Goal: Task Accomplishment & Management: Use online tool/utility

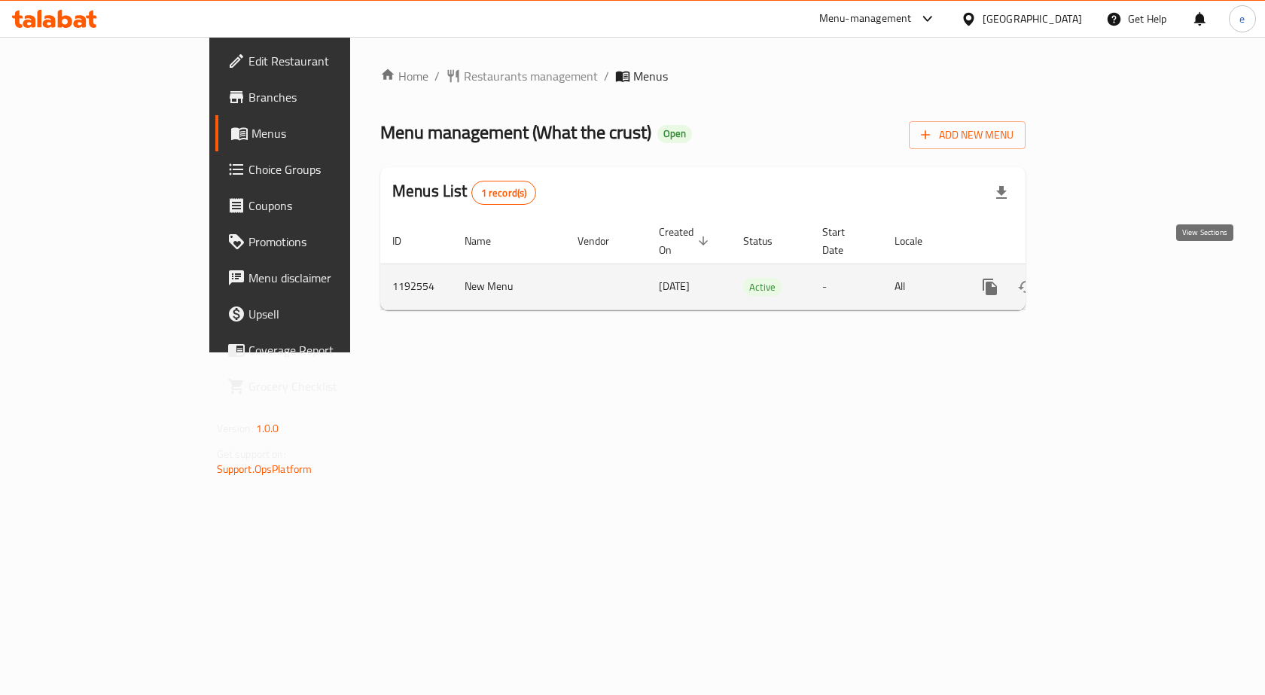
click at [1108, 278] on icon "enhanced table" at bounding box center [1099, 287] width 18 height 18
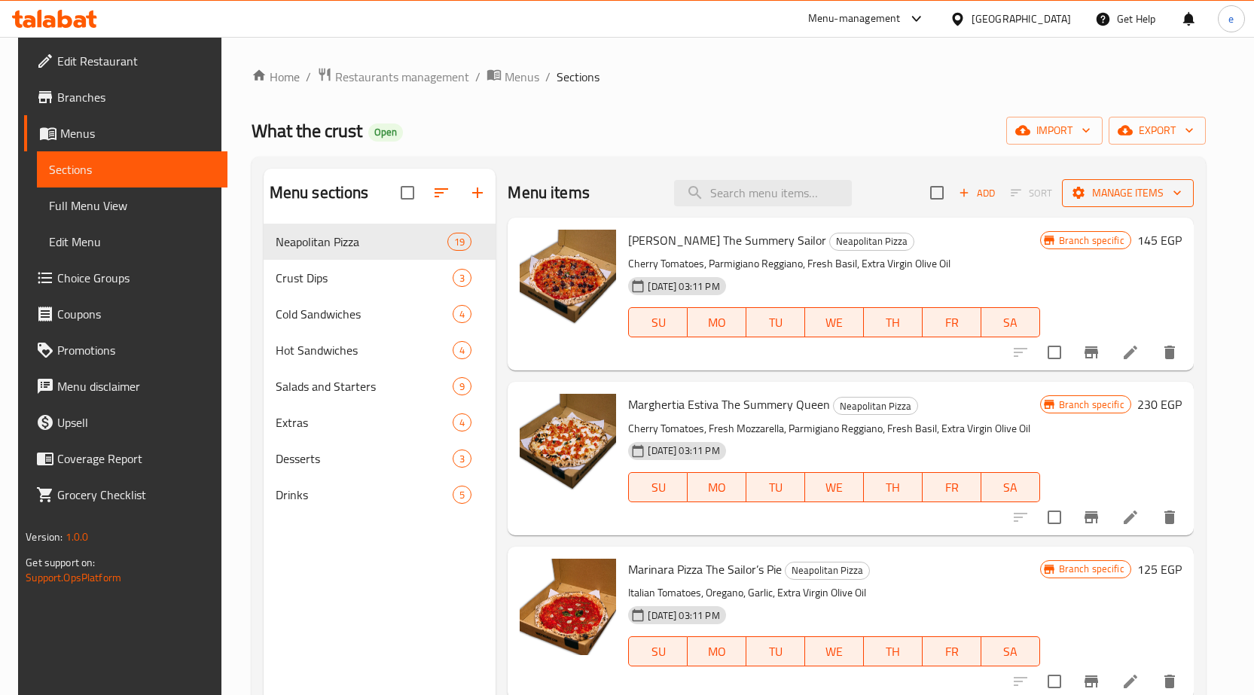
click at [1176, 193] on span "Manage items" at bounding box center [1128, 193] width 108 height 19
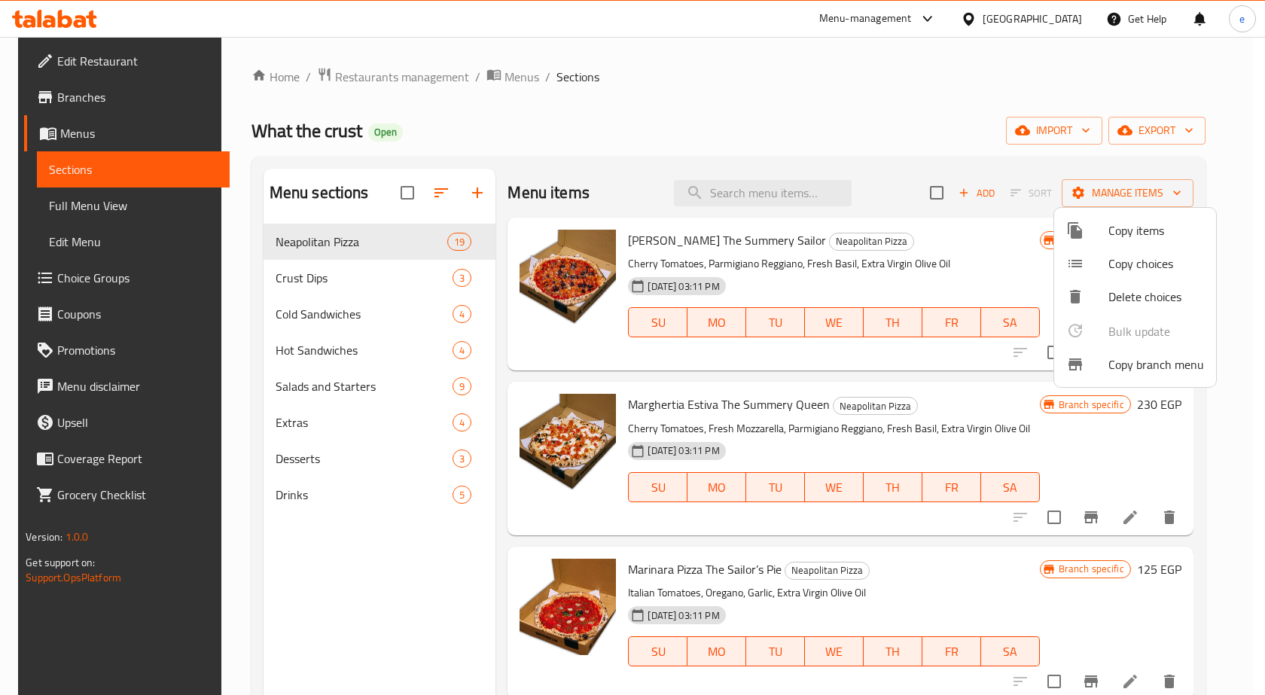
click at [1161, 362] on span "Copy branch menu" at bounding box center [1157, 365] width 96 height 18
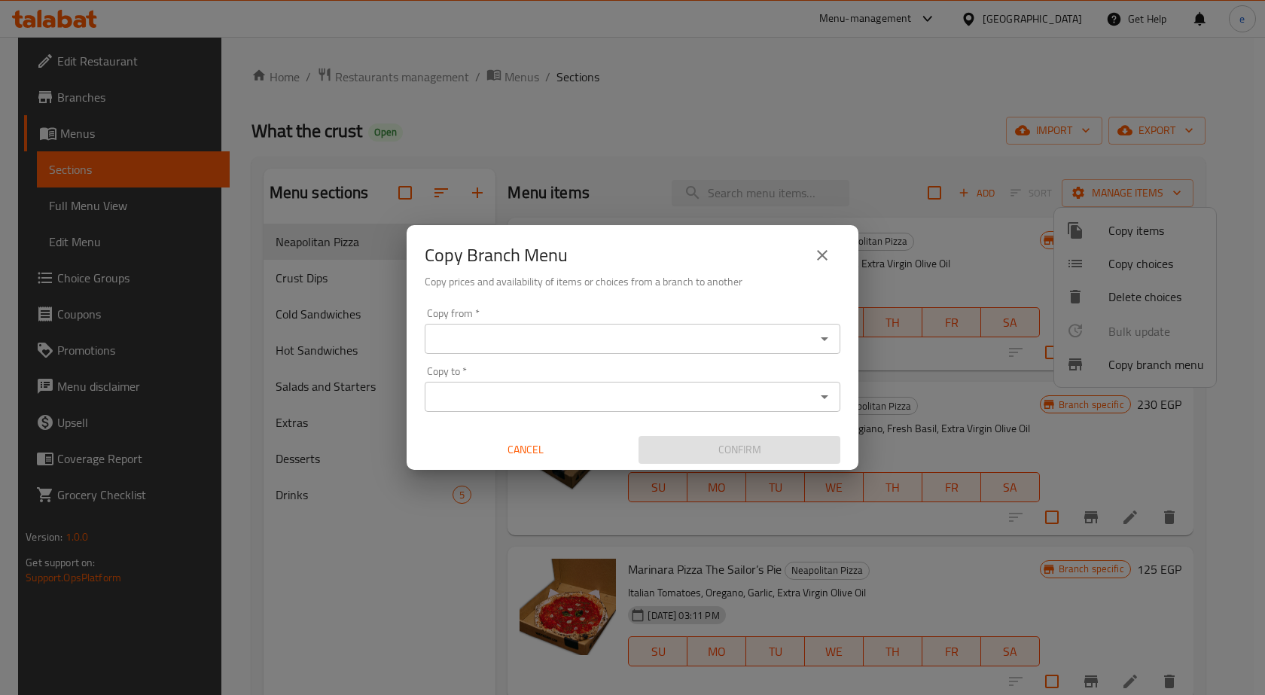
click at [606, 325] on div "Copy from *" at bounding box center [633, 339] width 416 height 30
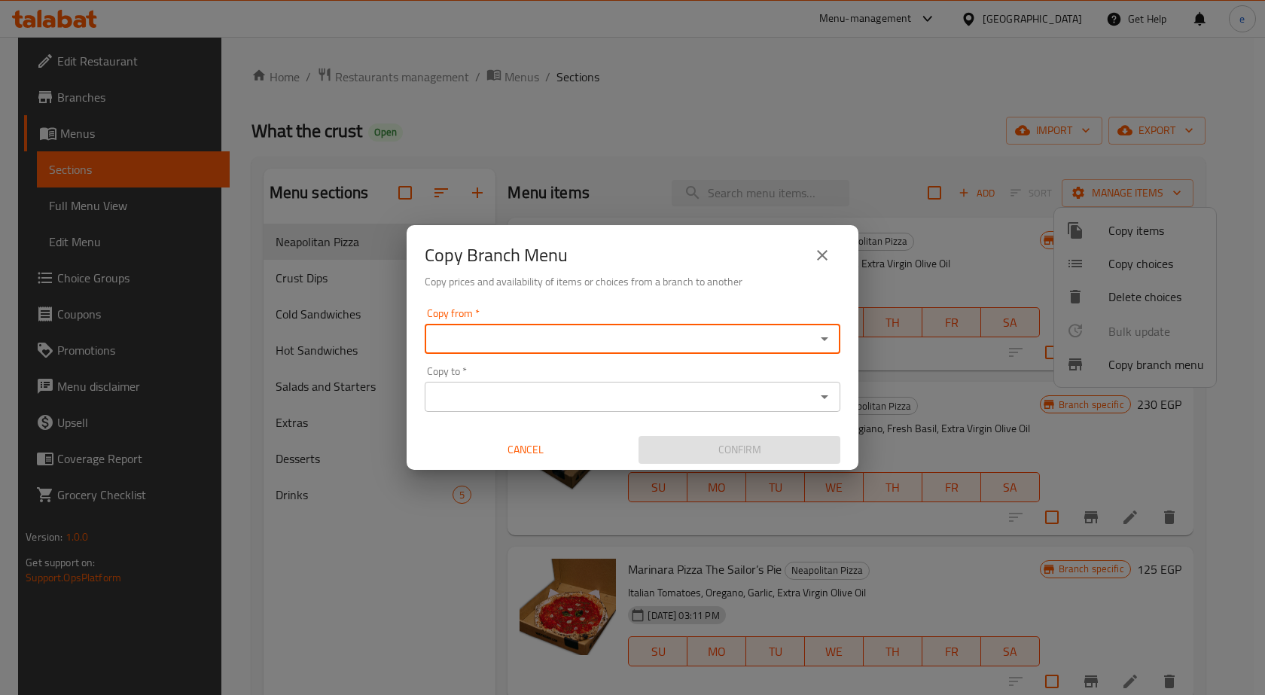
click at [839, 337] on div "Copy from *" at bounding box center [633, 339] width 416 height 30
click at [829, 337] on icon "Open" at bounding box center [825, 339] width 8 height 4
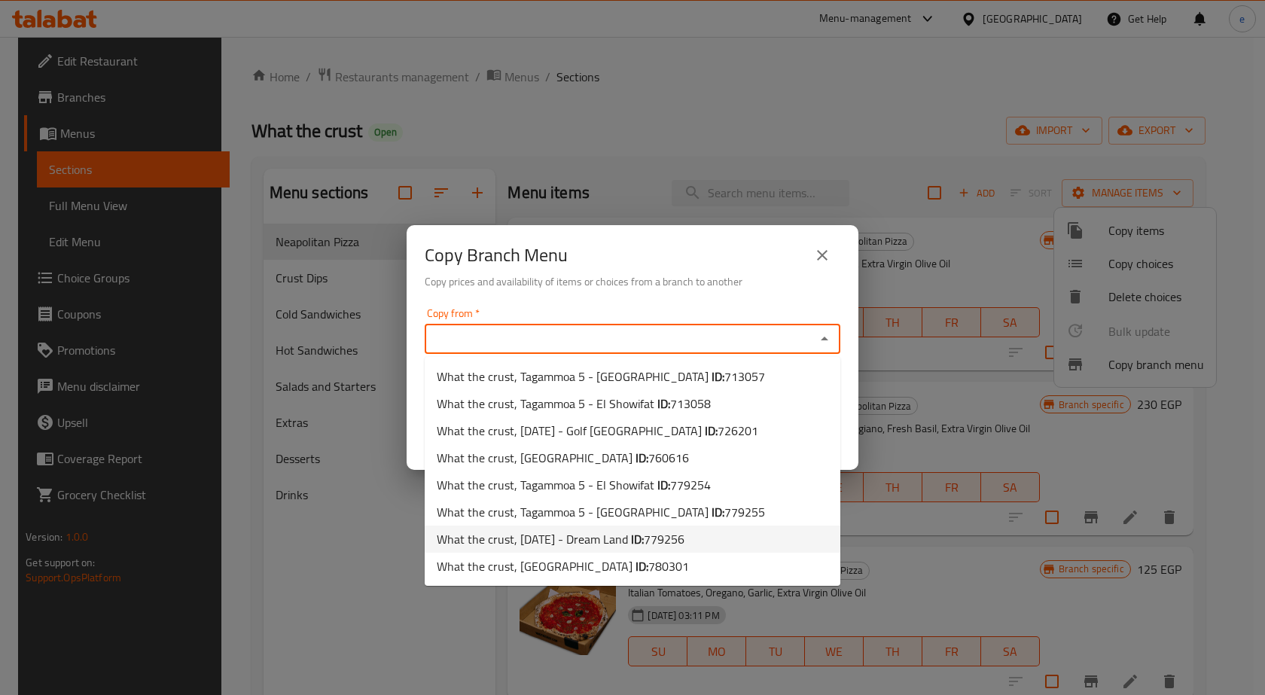
click at [725, 540] on li "What the crust, 6th of October - Dream Land ID: 779256" at bounding box center [633, 539] width 416 height 27
type input "What the crust, 6th of October - Dream Land"
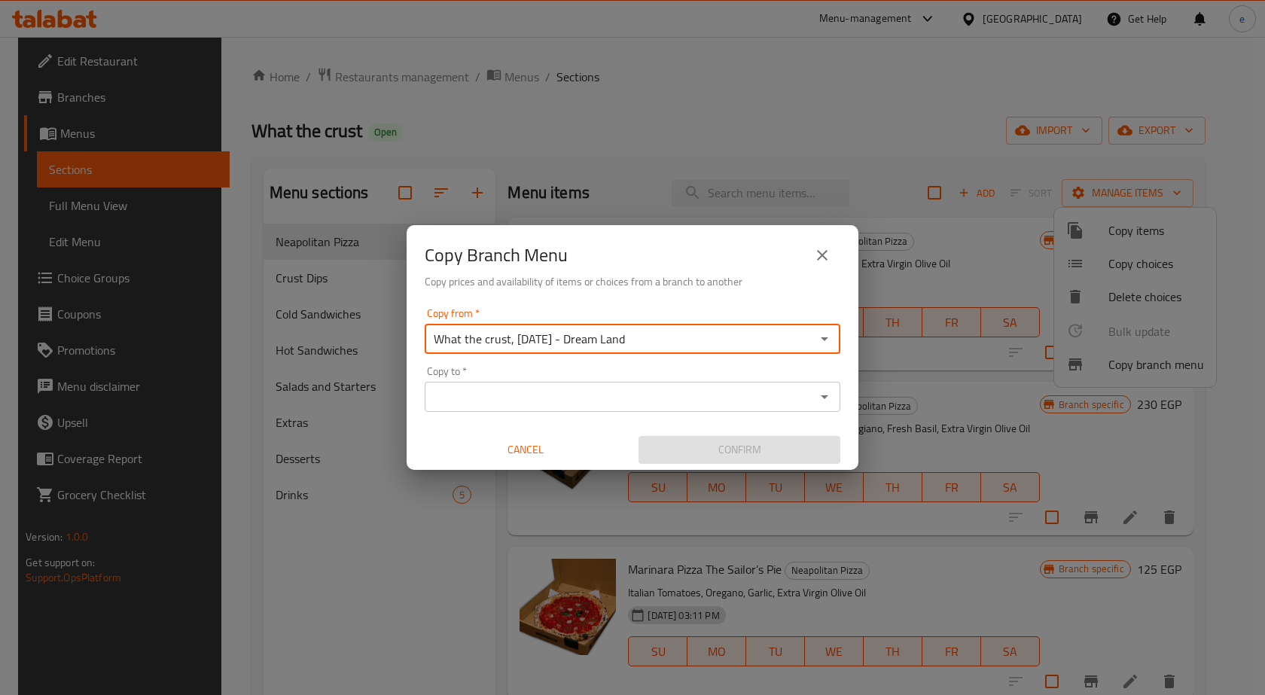
click at [686, 405] on input "Copy to   *" at bounding box center [620, 396] width 382 height 21
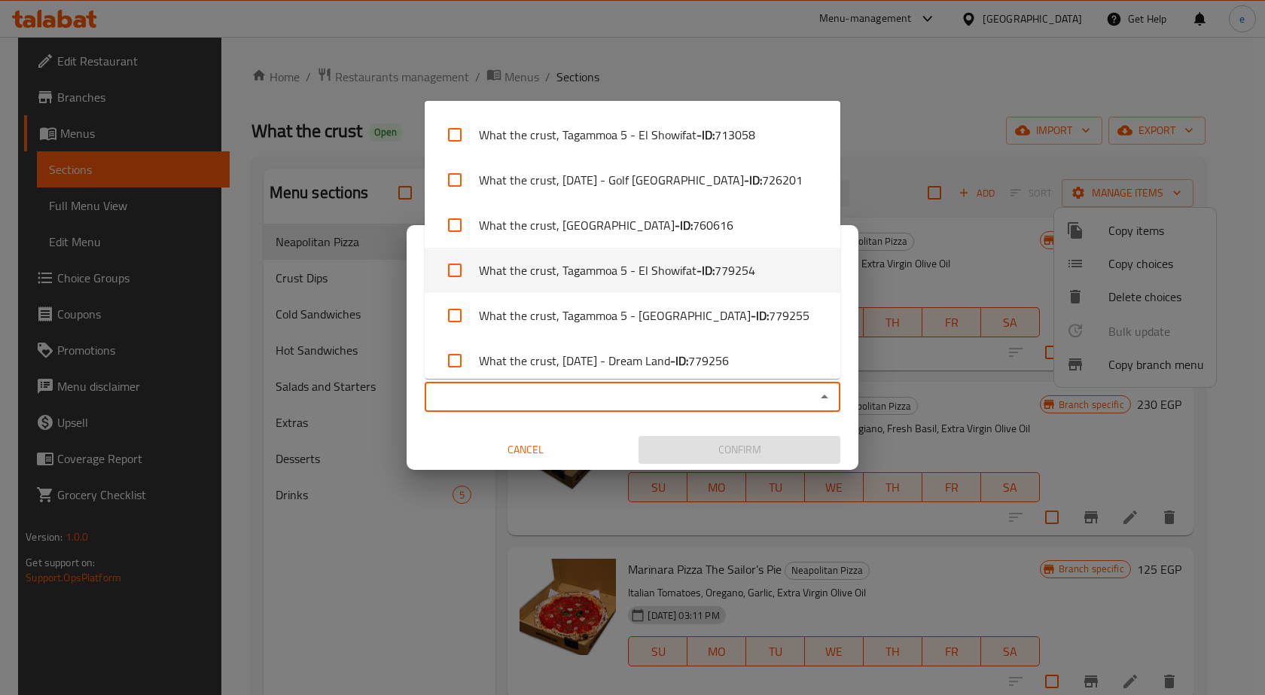
scroll to position [96, 0]
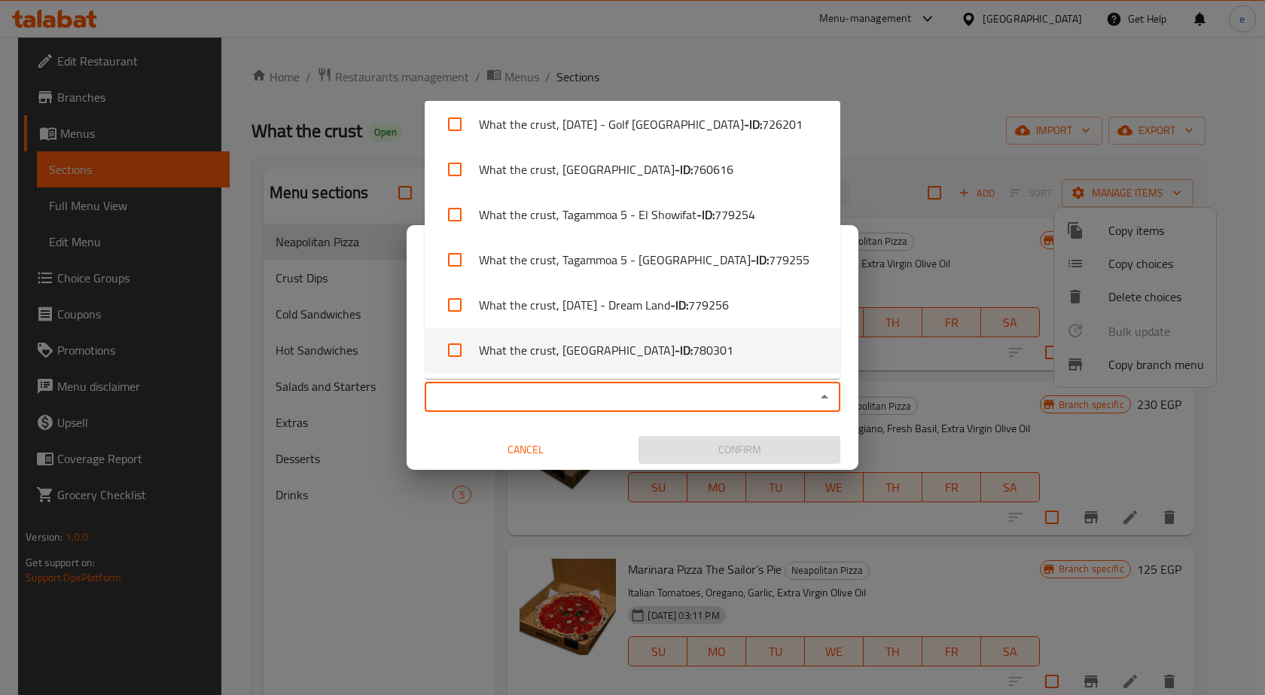
click at [698, 355] on li "What the crust, Green Plaza - ID: 780301" at bounding box center [633, 350] width 416 height 45
checkbox input "true"
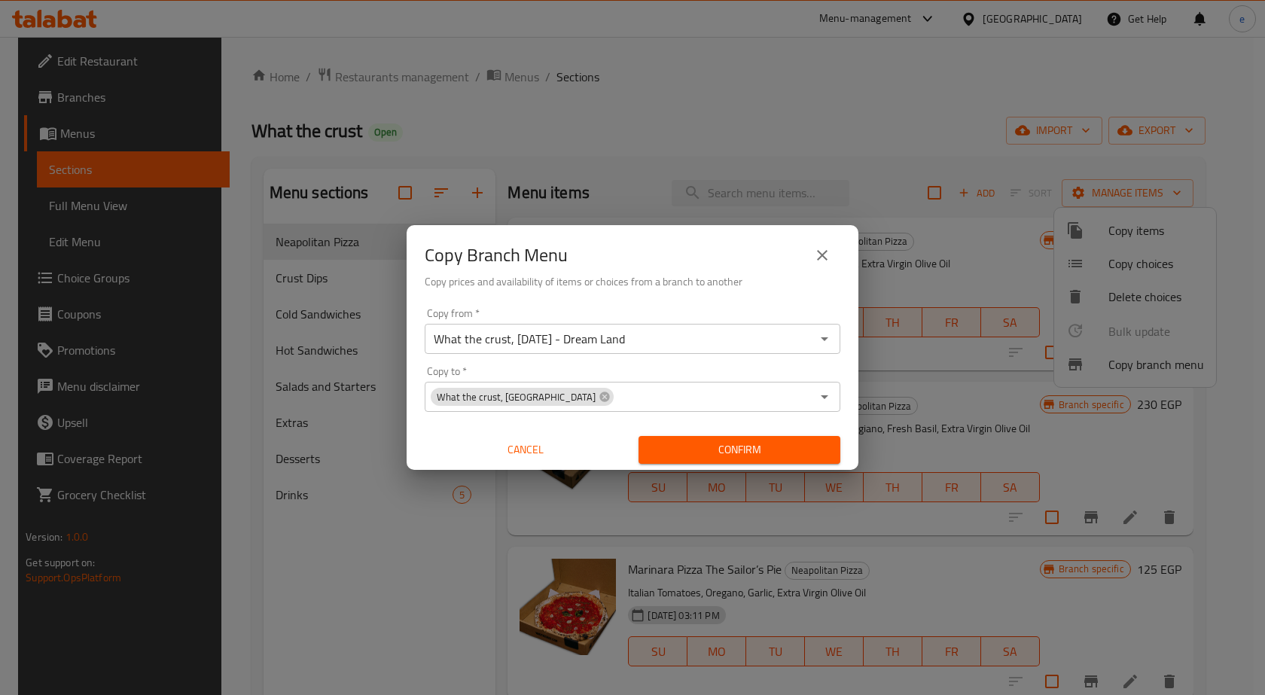
click at [627, 417] on div "Copy from   * What the crust, 6th of October - Dream Land Copy from * Copy to  …" at bounding box center [633, 386] width 452 height 168
click at [661, 362] on div "Copy from   * What the crust, 6th of October - Dream Land Copy from * Copy to  …" at bounding box center [633, 386] width 452 height 168
click at [718, 446] on span "Confirm" at bounding box center [740, 450] width 178 height 19
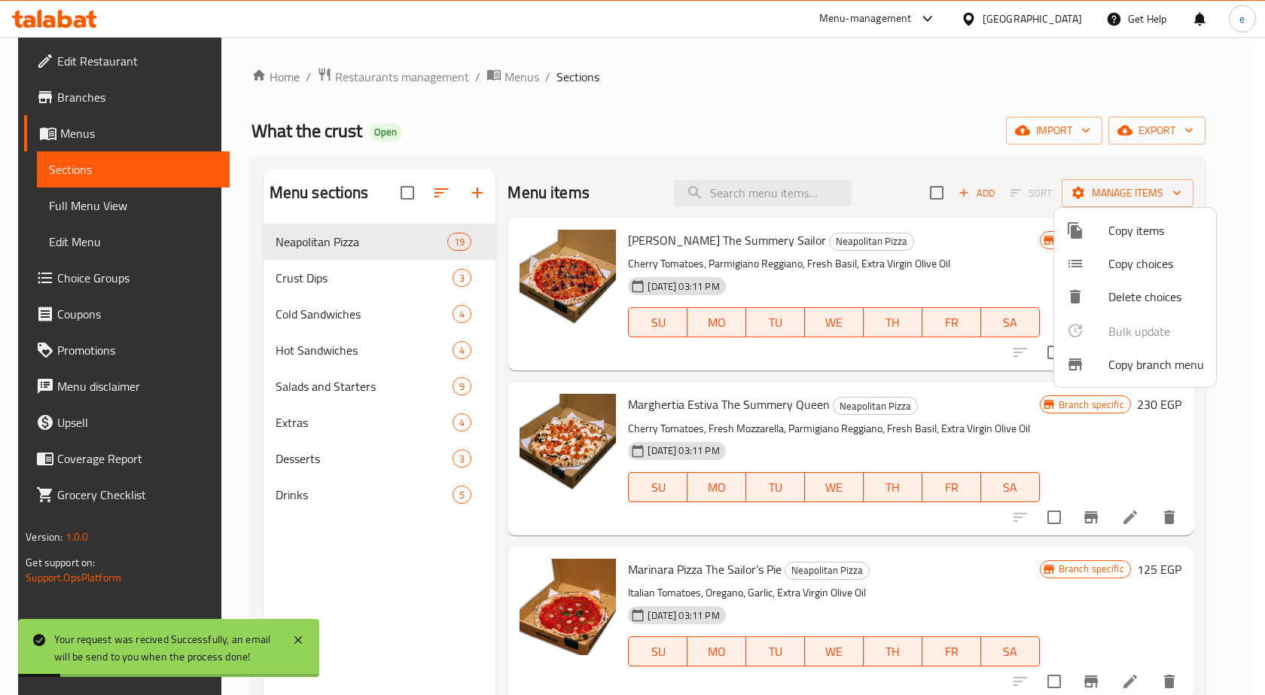
click at [78, 179] on div at bounding box center [632, 347] width 1265 height 695
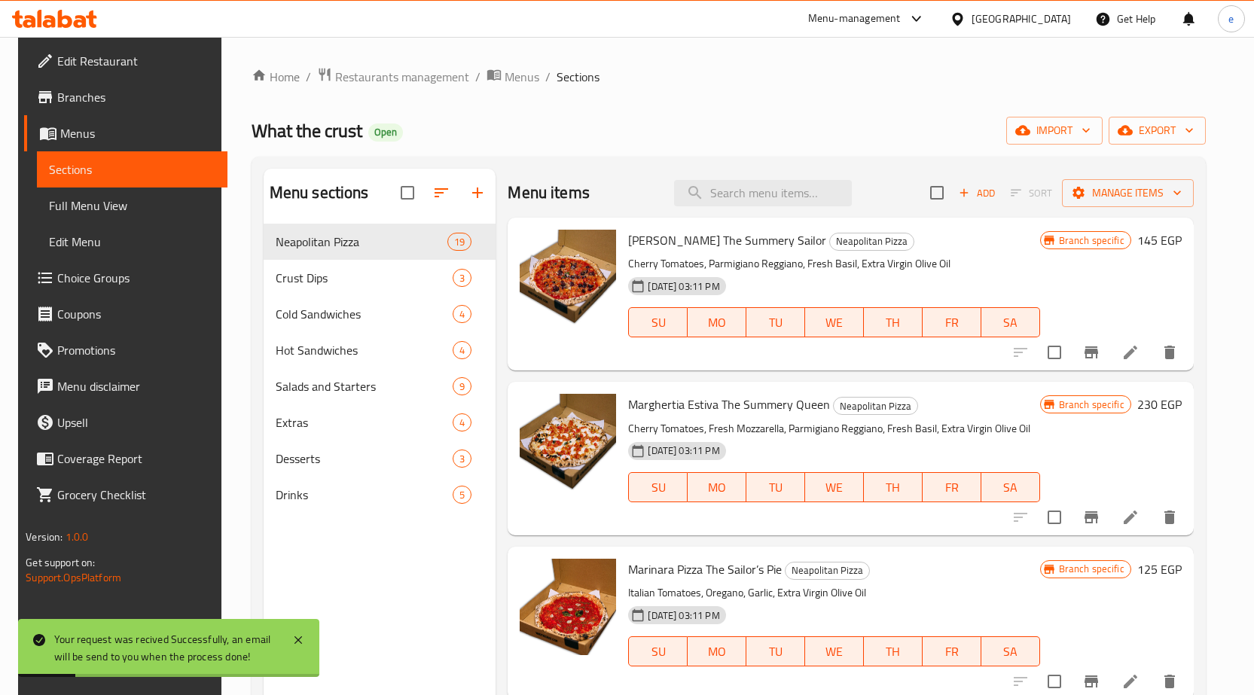
click at [60, 124] on span "Menus" at bounding box center [137, 133] width 155 height 18
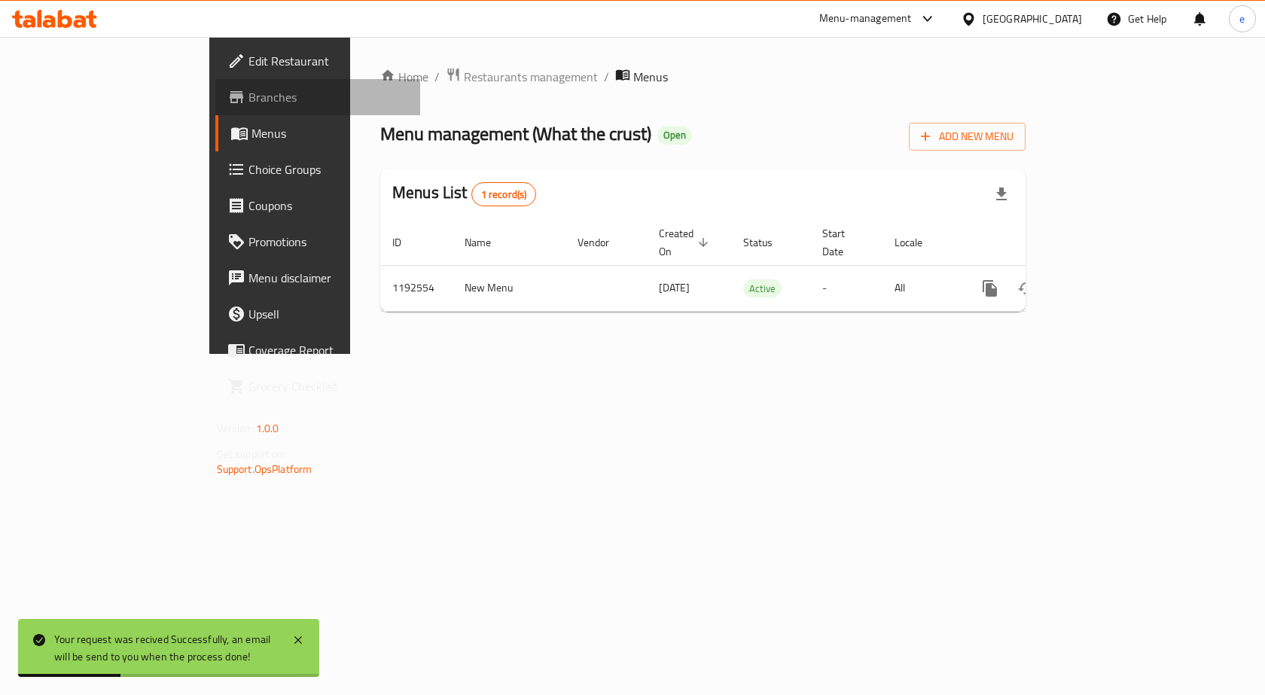
click at [249, 99] on span "Branches" at bounding box center [329, 97] width 160 height 18
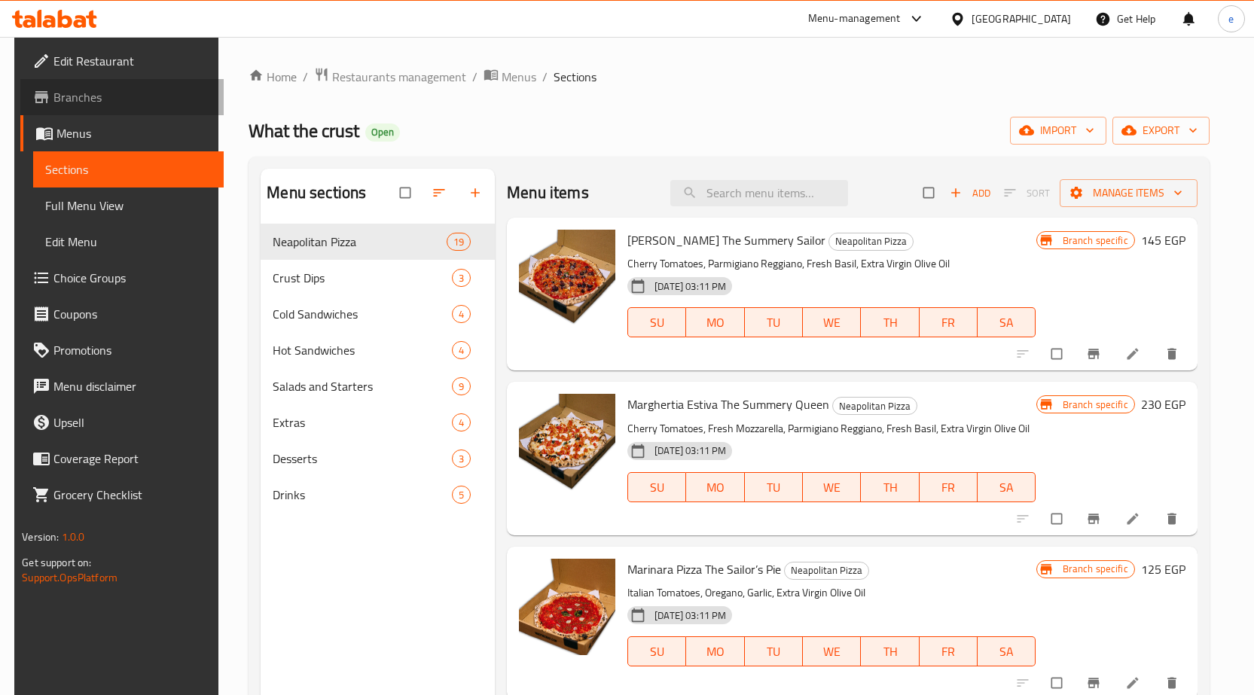
click at [73, 88] on span "Branches" at bounding box center [132, 97] width 158 height 18
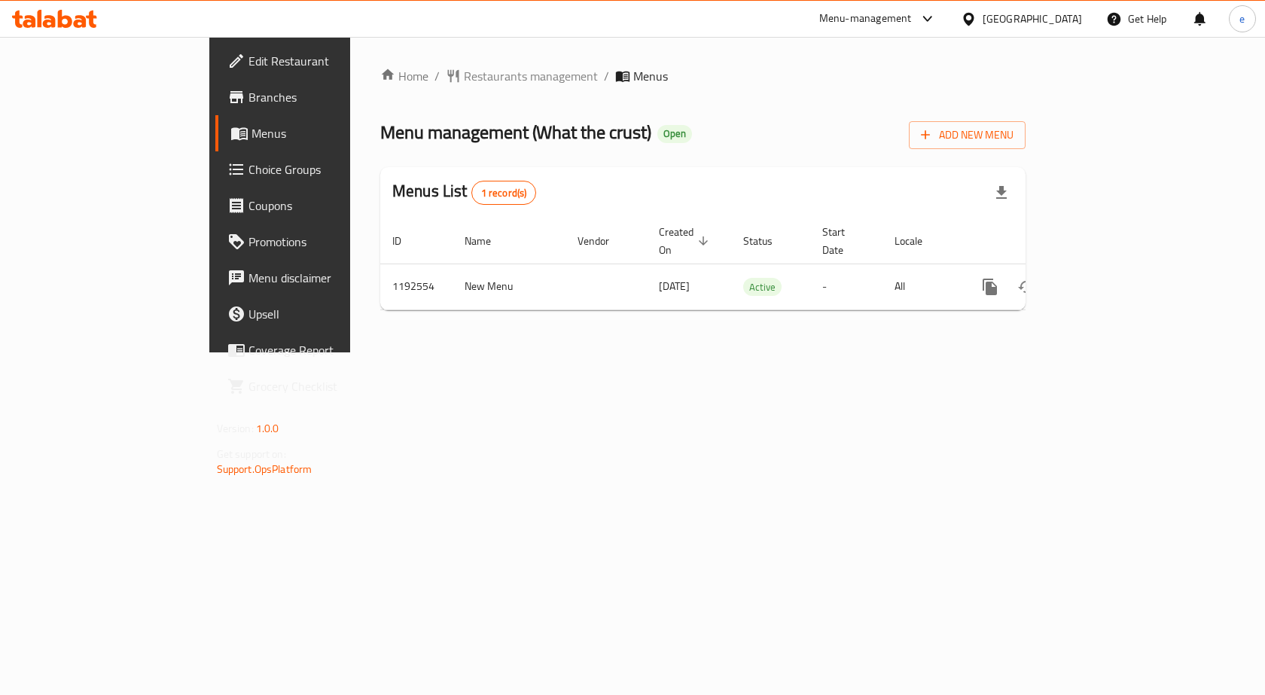
click at [249, 105] on span "Branches" at bounding box center [329, 97] width 160 height 18
